Goal: Navigation & Orientation: Find specific page/section

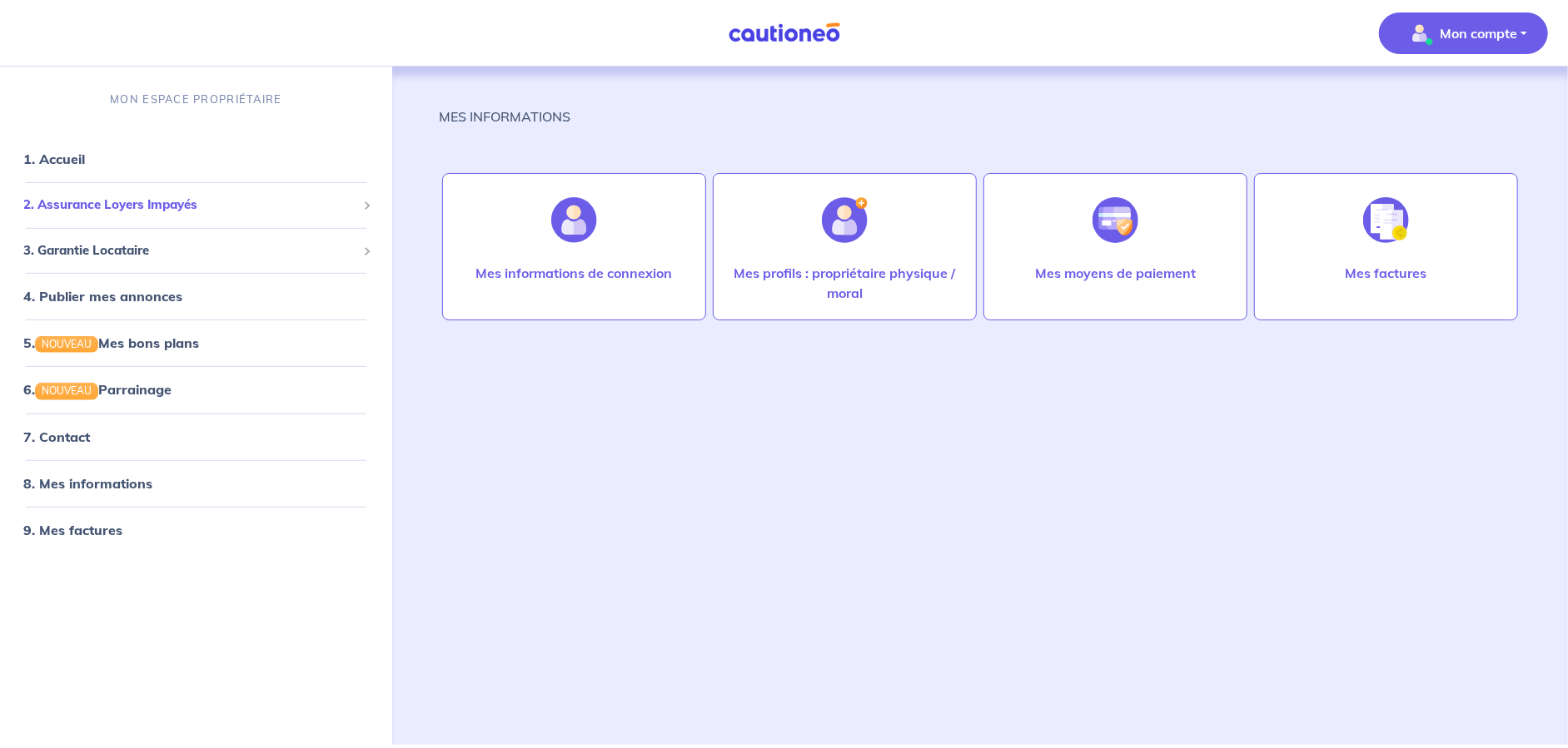
click at [195, 189] on div "2. Assurance Loyers Impayés" at bounding box center [196, 205] width 379 height 33
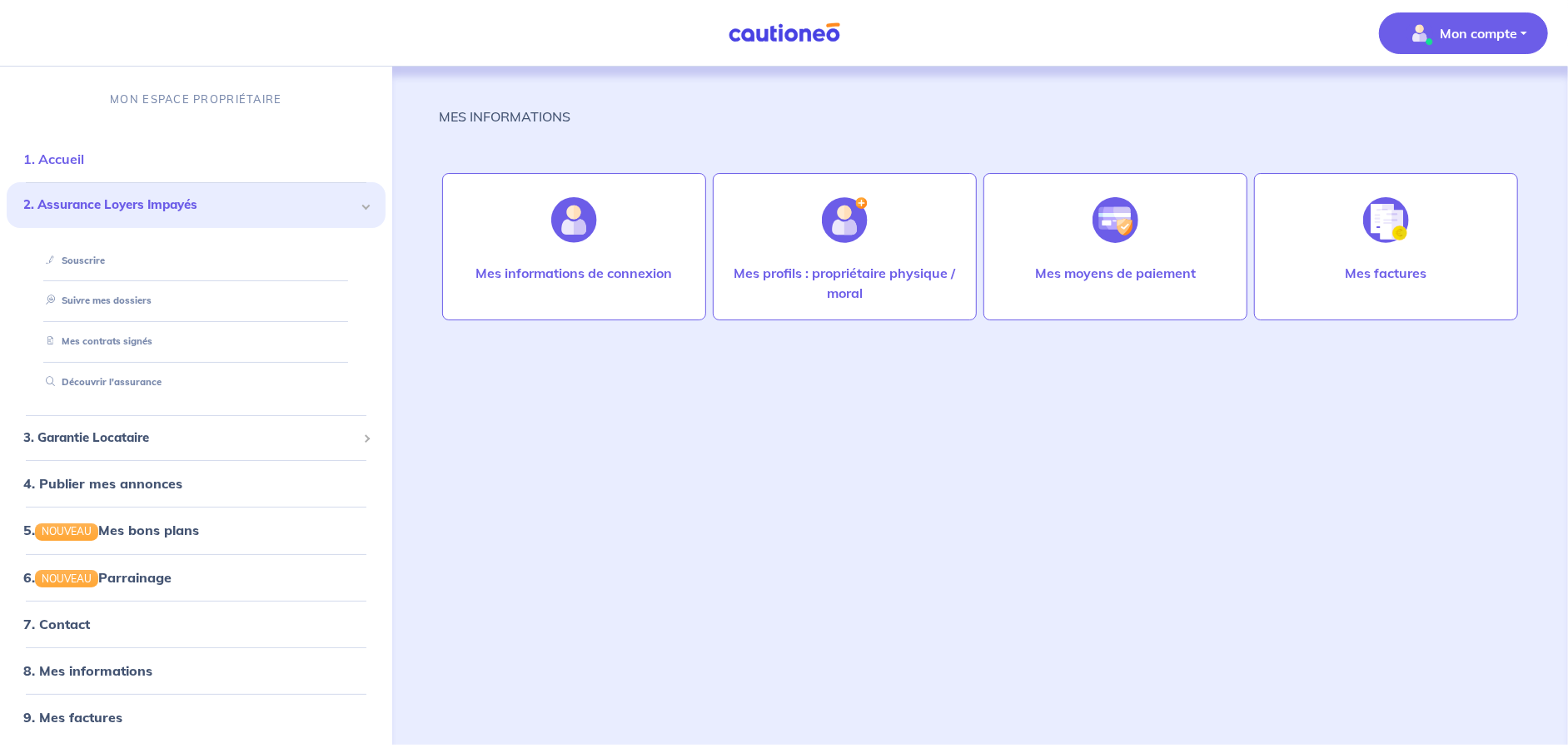
click at [84, 163] on link "1. Accueil" at bounding box center [53, 158] width 61 height 16
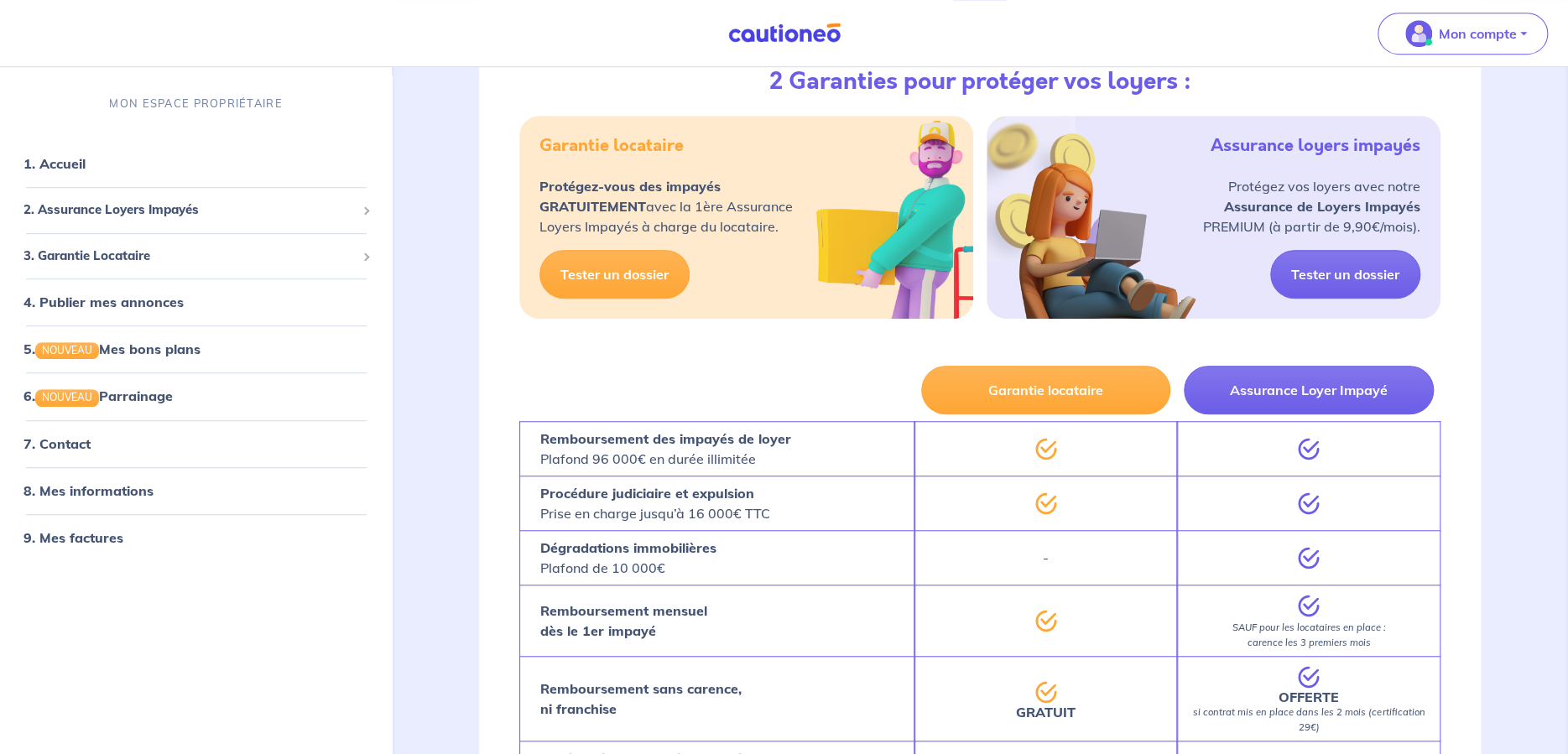
scroll to position [224, 0]
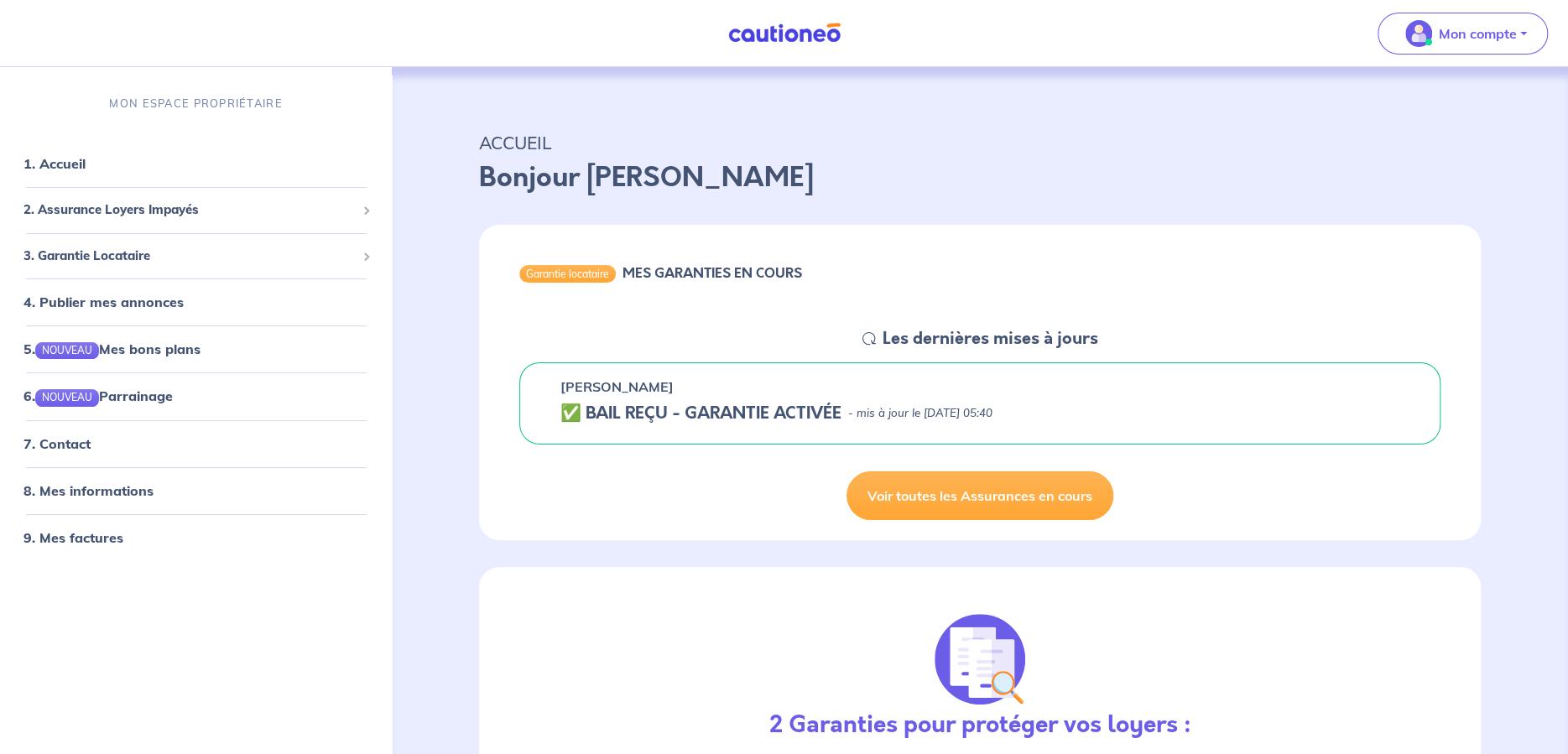
click at [892, 412] on p "- mis à jour le [DATE] 05:40" at bounding box center [919, 413] width 144 height 16
click at [720, 433] on div "Stephanie DERNIAUX ✅ BAIL REÇU - GARANTIE ACTIVÉE - mis à jour le 15 août 2025 …" at bounding box center [980, 403] width 921 height 82
click at [684, 417] on h5 "✅ BAIL REÇU - GARANTIE ACTIVÉE" at bounding box center [701, 413] width 281 height 20
click at [610, 409] on h5 "✅ BAIL REÇU - GARANTIE ACTIVÉE" at bounding box center [701, 413] width 281 height 20
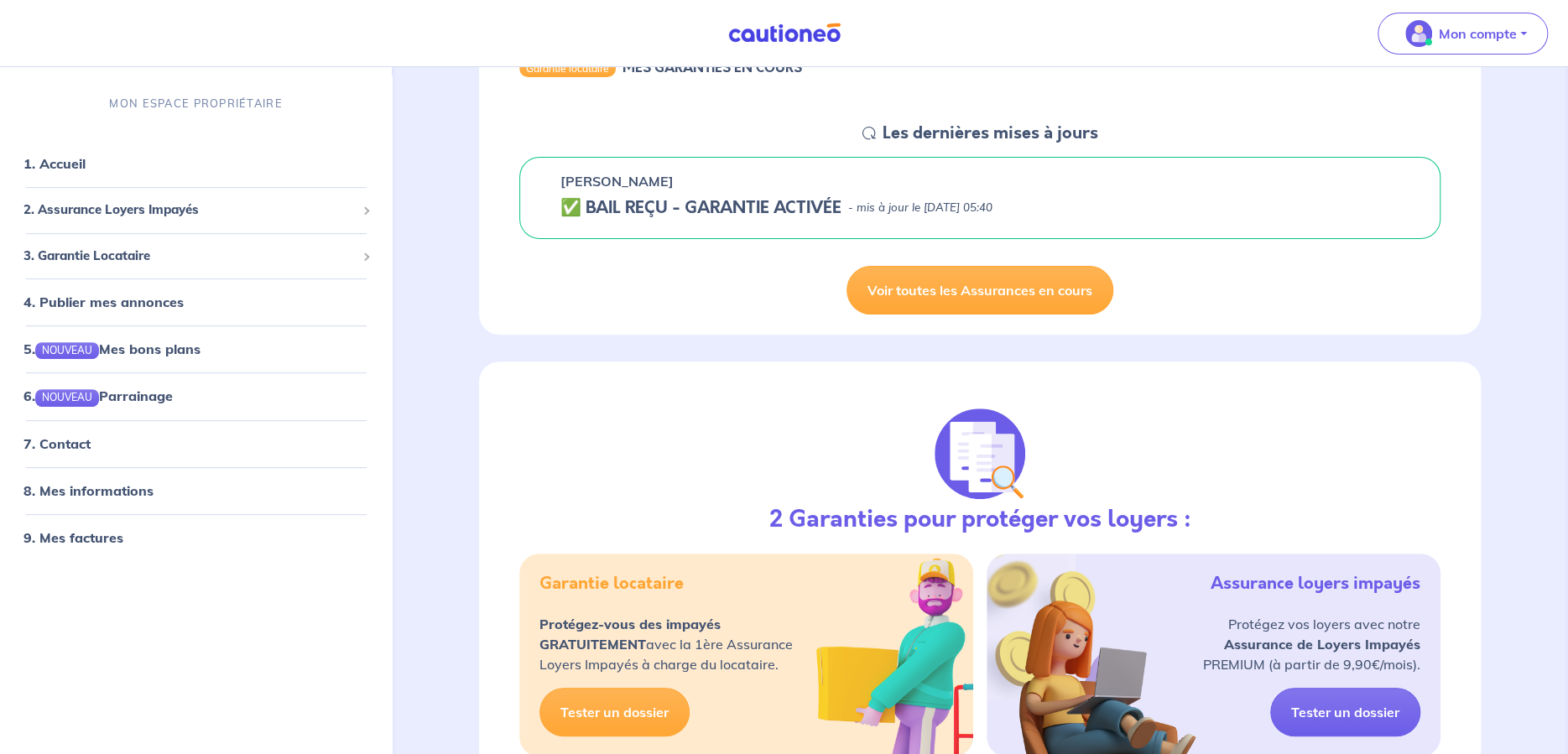
scroll to position [168, 0]
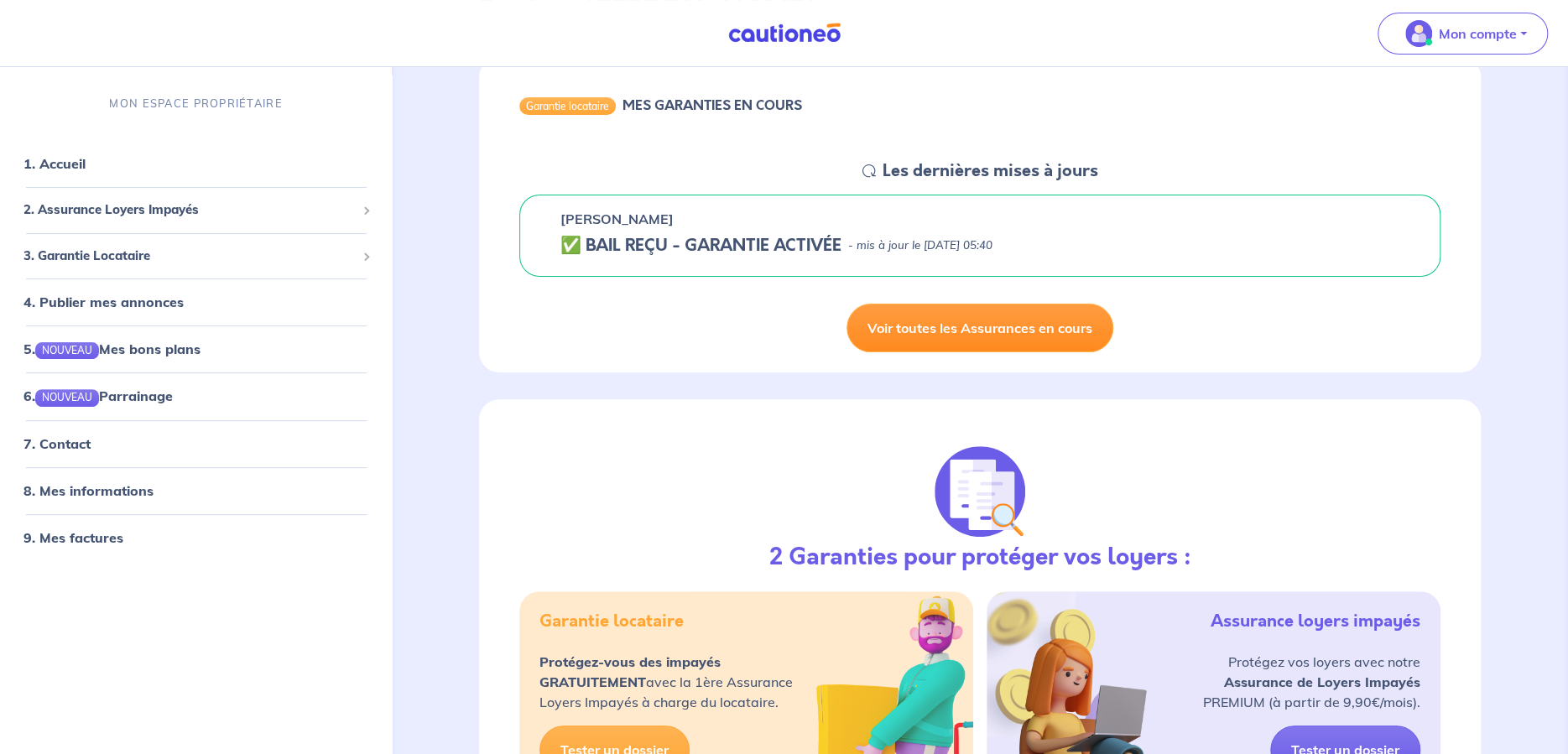
click at [990, 333] on link "Voir toutes les Assurances en cours" at bounding box center [979, 328] width 267 height 48
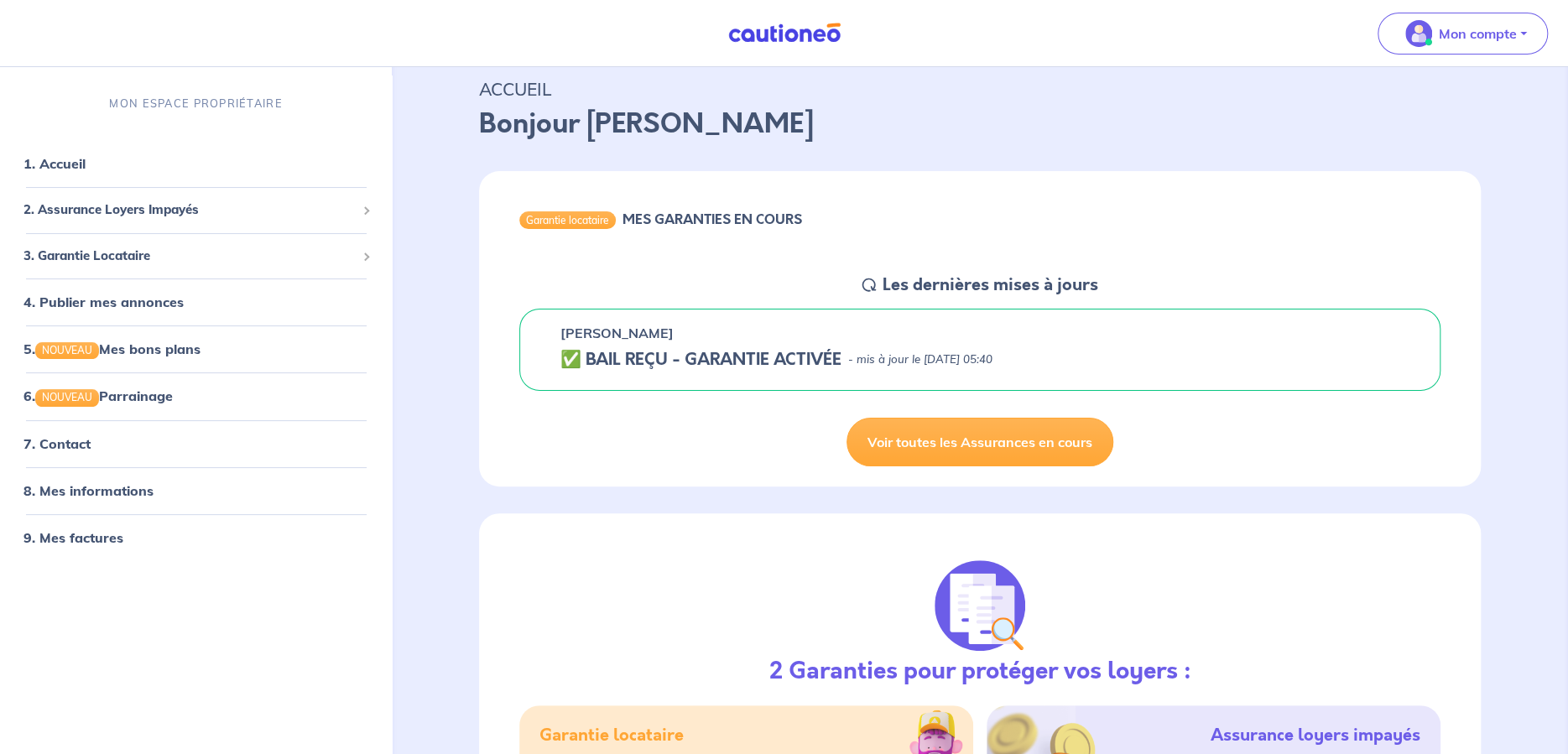
scroll to position [84, 0]
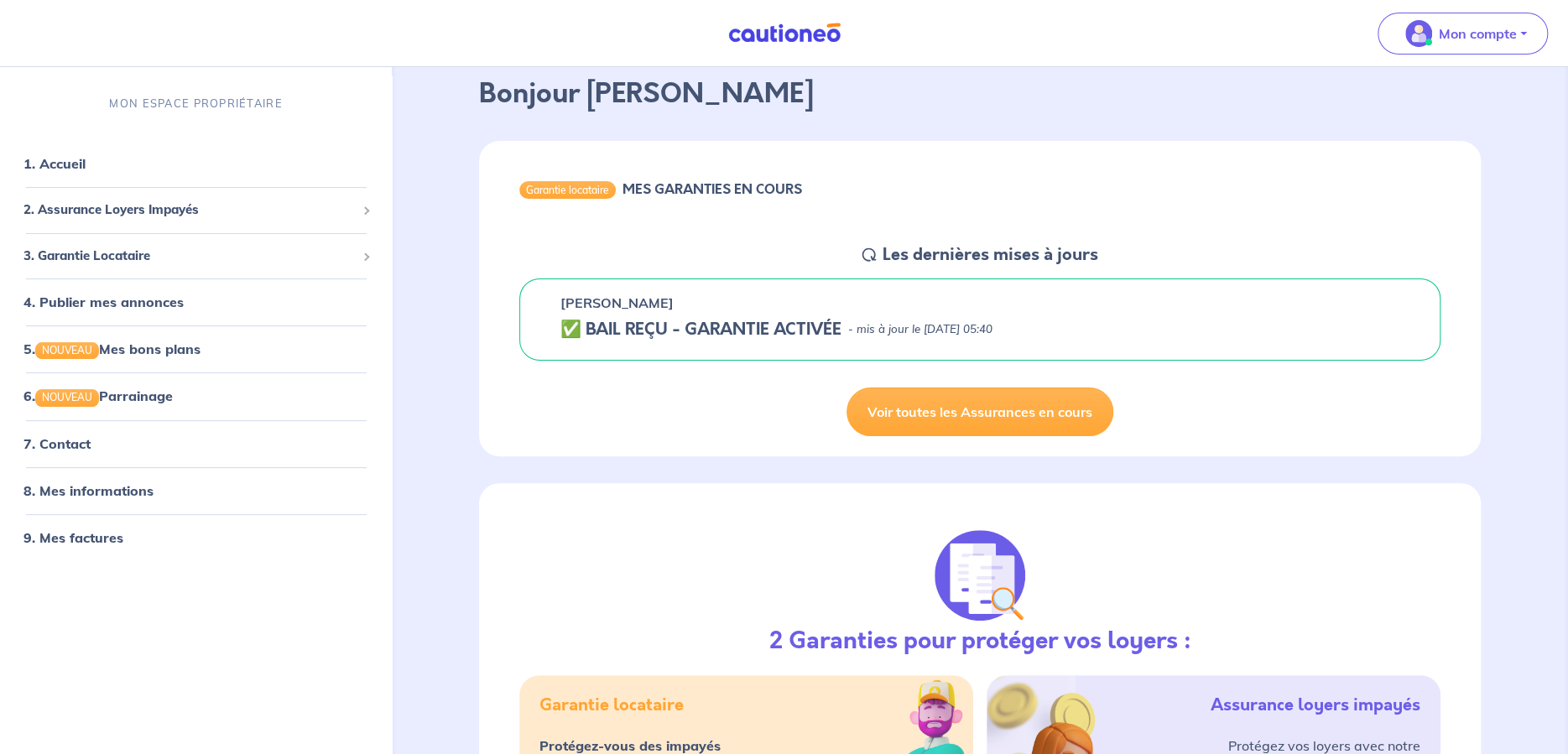
click at [693, 324] on h5 "✅ BAIL REÇU - GARANTIE ACTIVÉE" at bounding box center [701, 330] width 281 height 20
click at [596, 185] on div "Garantie locataire" at bounding box center [568, 189] width 97 height 16
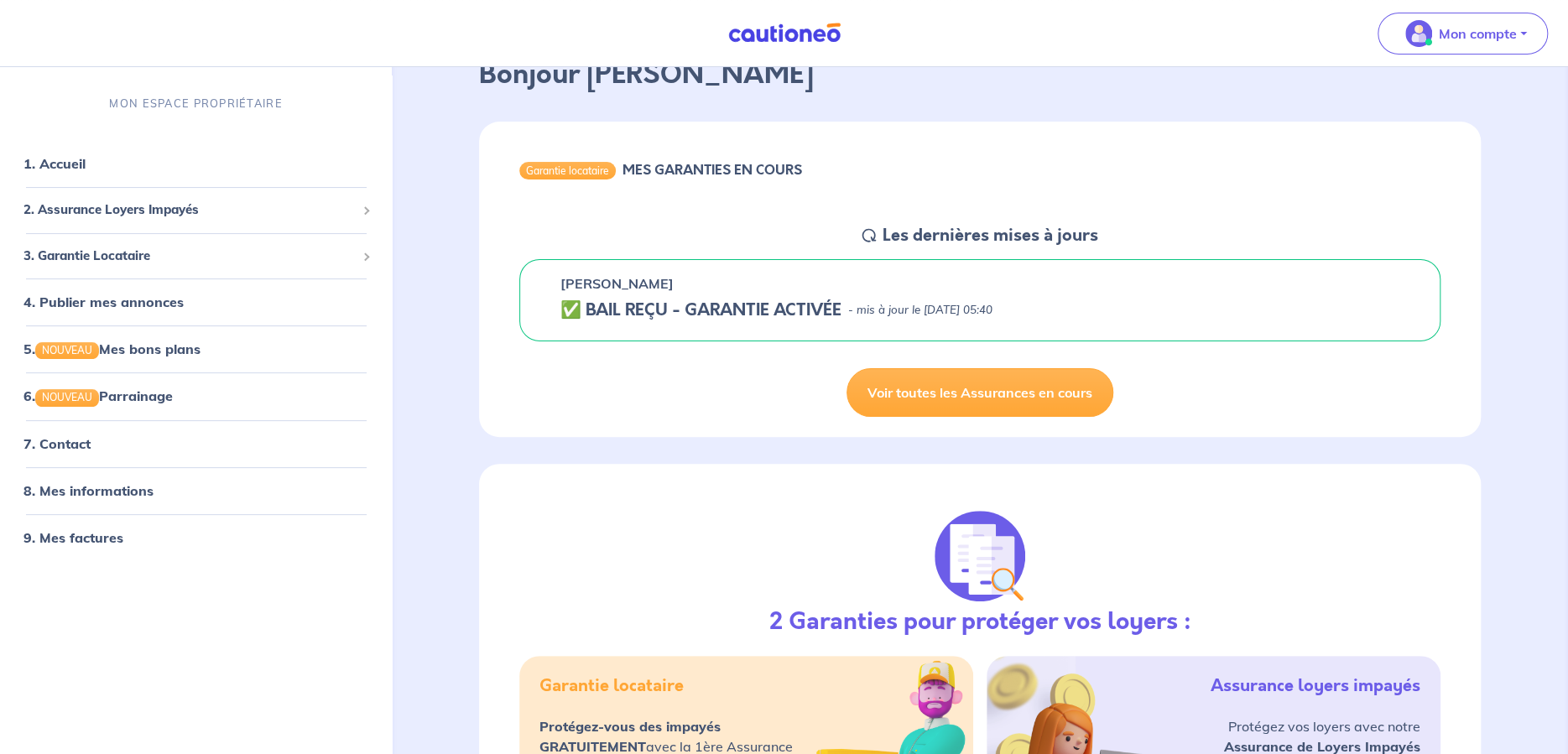
scroll to position [0, 0]
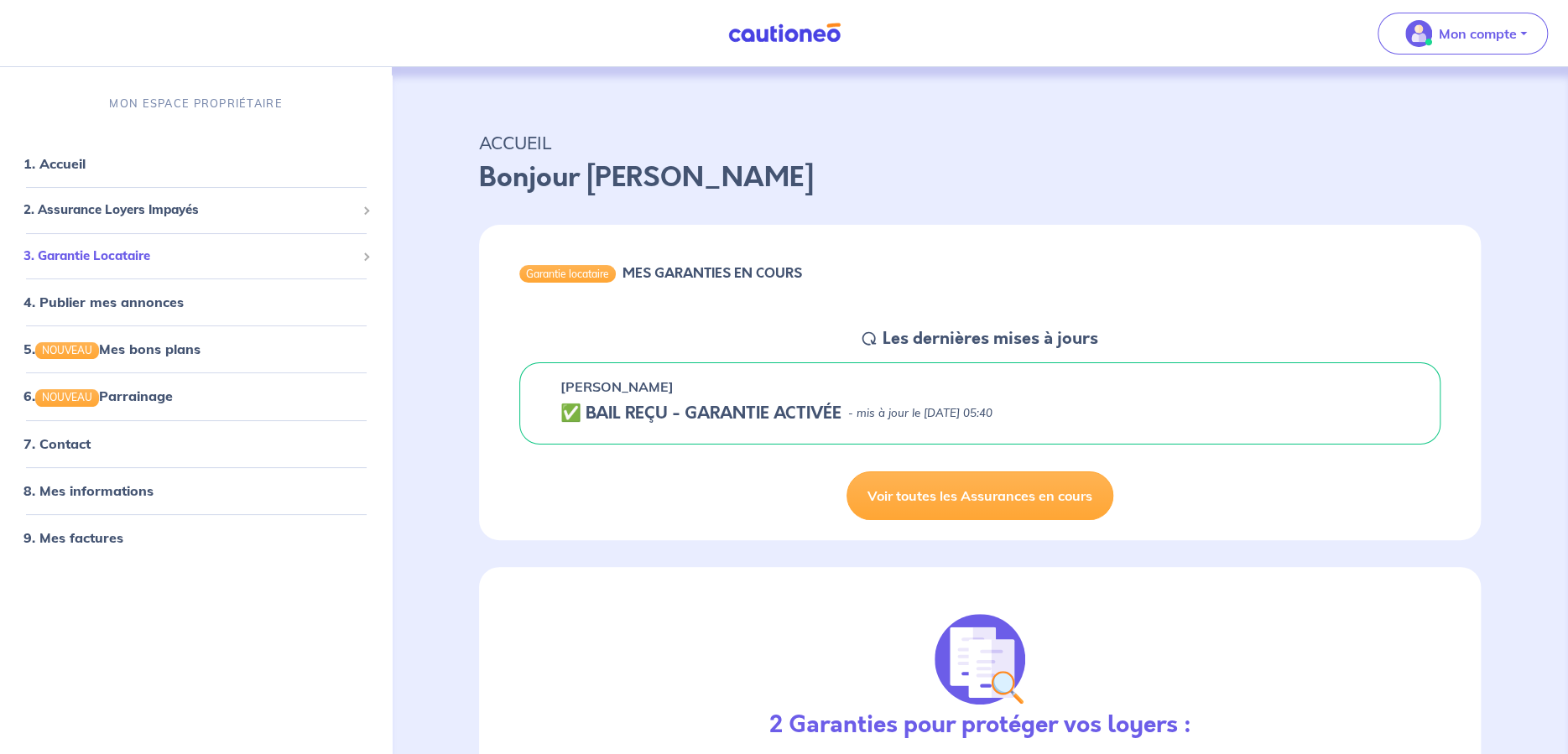
click at [186, 258] on span "3. Garantie Locataire" at bounding box center [189, 256] width 332 height 19
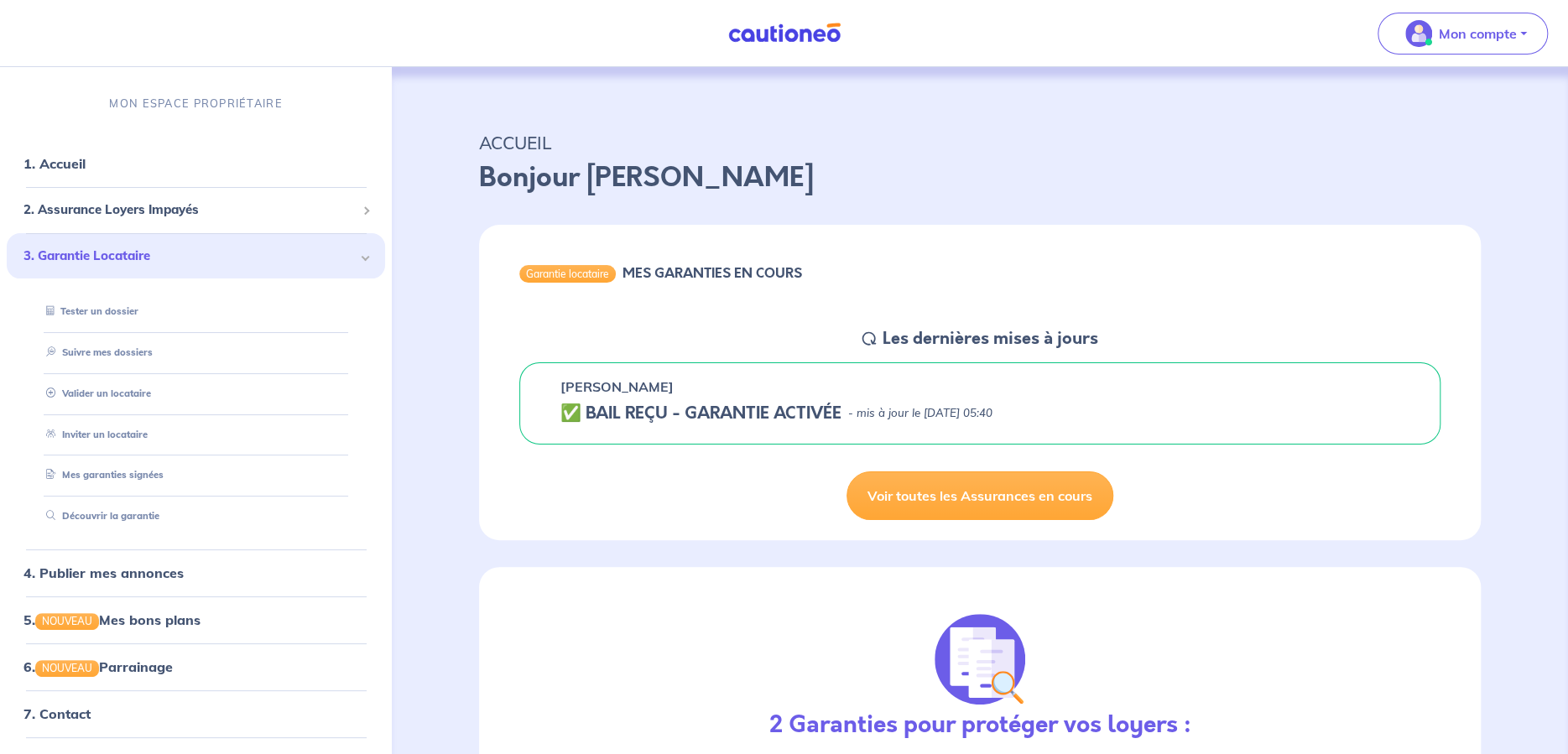
click at [186, 258] on span "3. Garantie Locataire" at bounding box center [189, 256] width 332 height 19
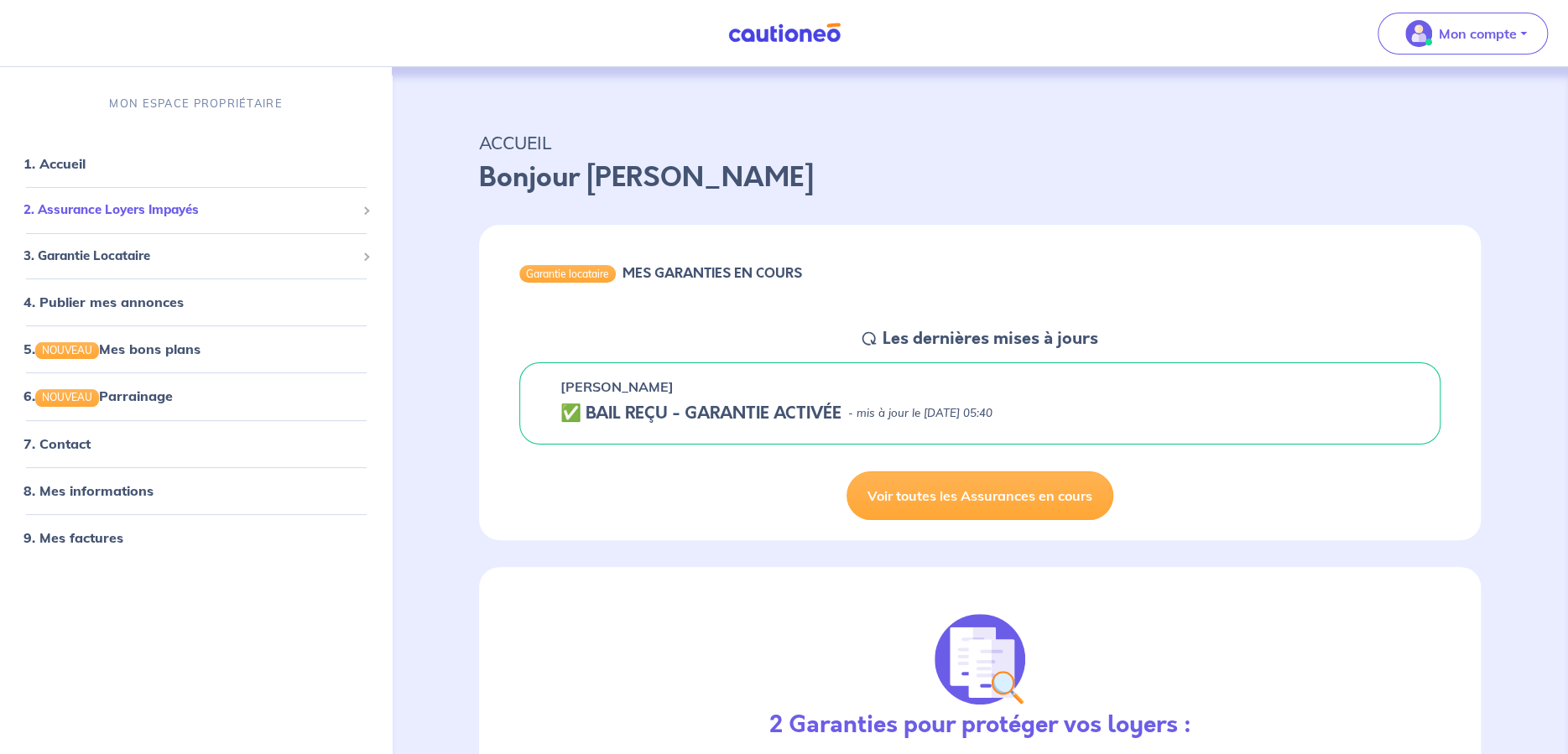
click at [227, 214] on span "2. Assurance Loyers Impayés" at bounding box center [189, 210] width 332 height 19
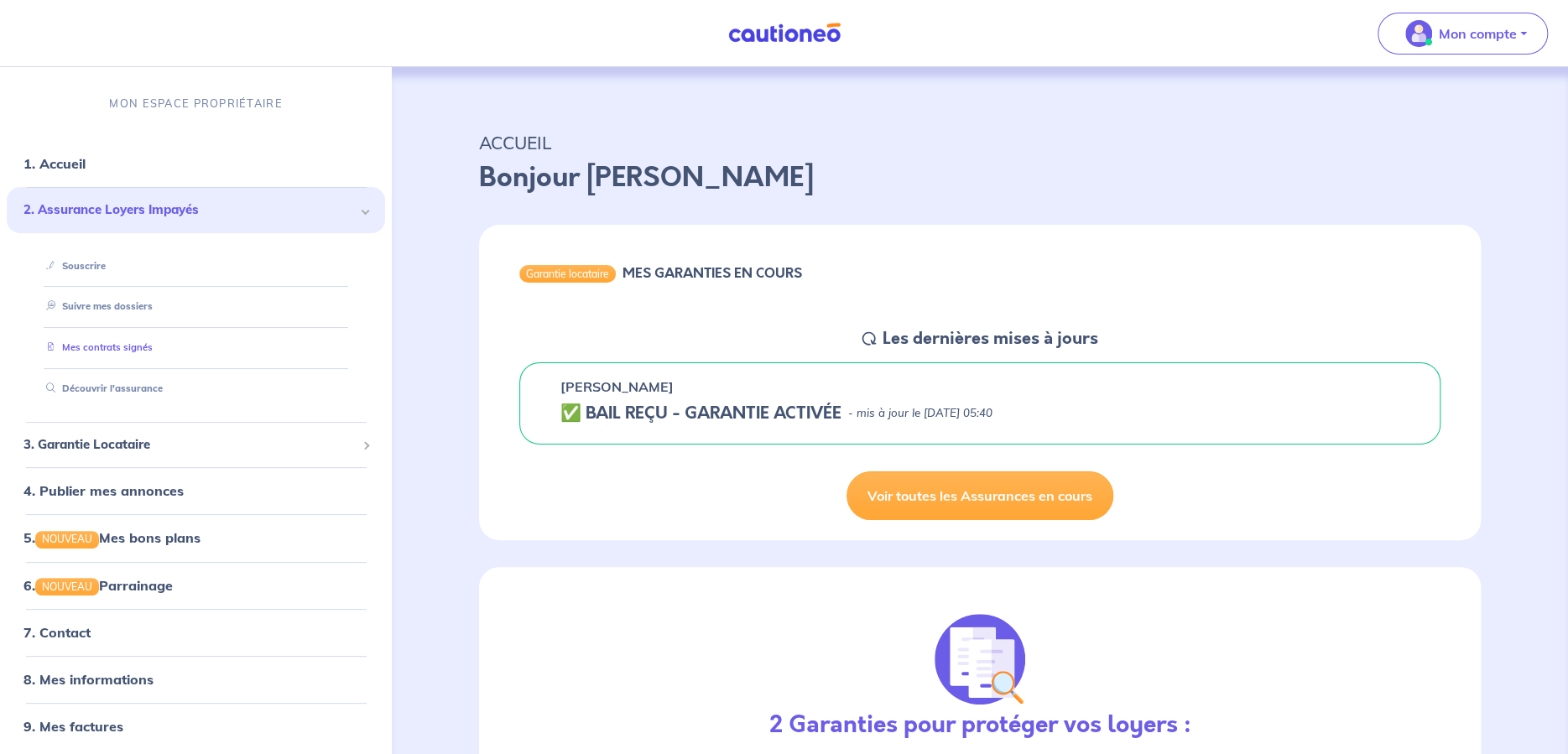
click at [153, 343] on link "Mes contrats signés" at bounding box center [96, 348] width 113 height 12
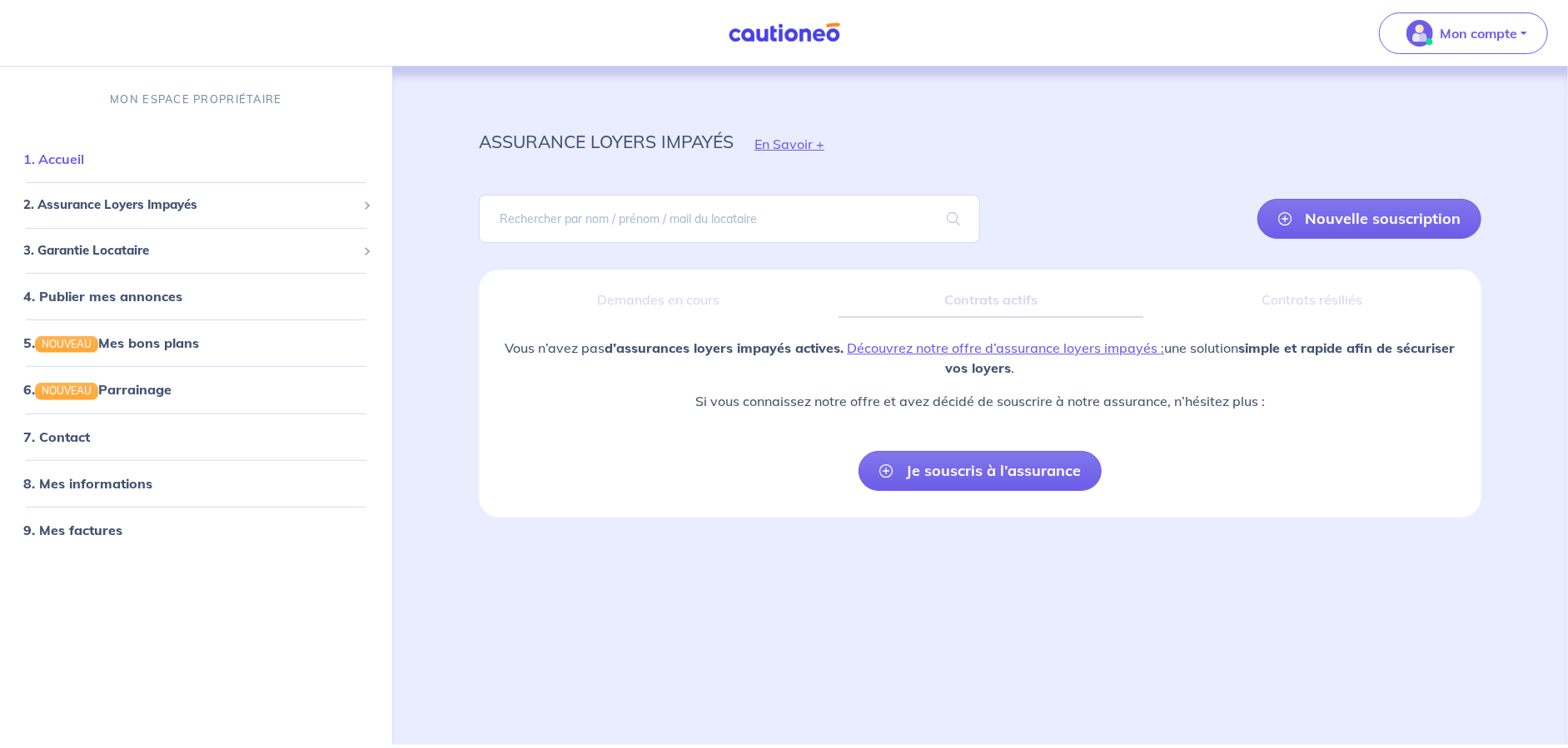
click at [84, 163] on link "1. Accueil" at bounding box center [53, 158] width 61 height 16
